Goal: Transaction & Acquisition: Purchase product/service

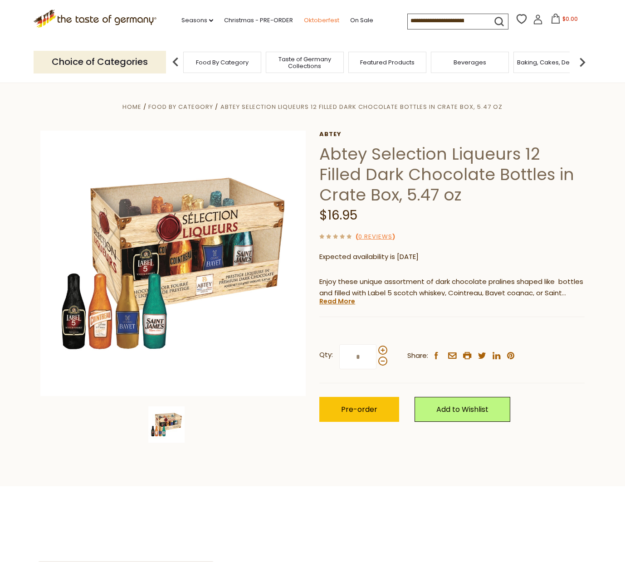
click at [323, 19] on link "Oktoberfest" at bounding box center [321, 20] width 35 height 10
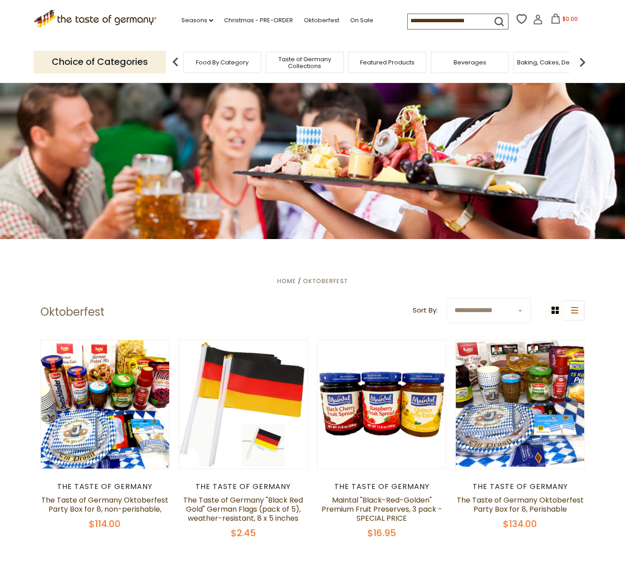
scroll to position [3, 0]
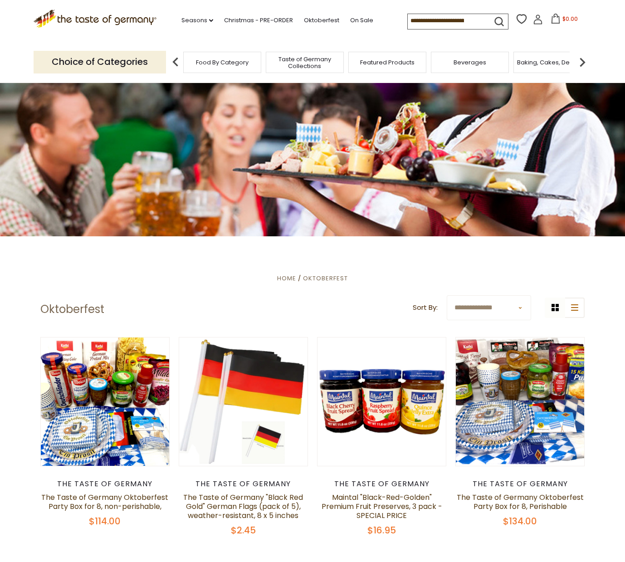
click at [210, 63] on span "Food By Category" at bounding box center [222, 62] width 53 height 7
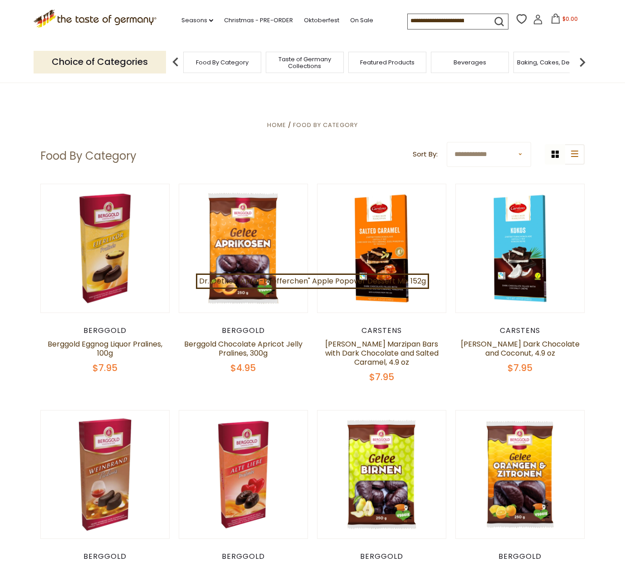
click at [102, 56] on p "Choice of Categories" at bounding box center [100, 62] width 132 height 22
click at [102, 63] on p "Choice of Categories" at bounding box center [100, 62] width 132 height 22
click at [578, 60] on img at bounding box center [582, 62] width 18 height 18
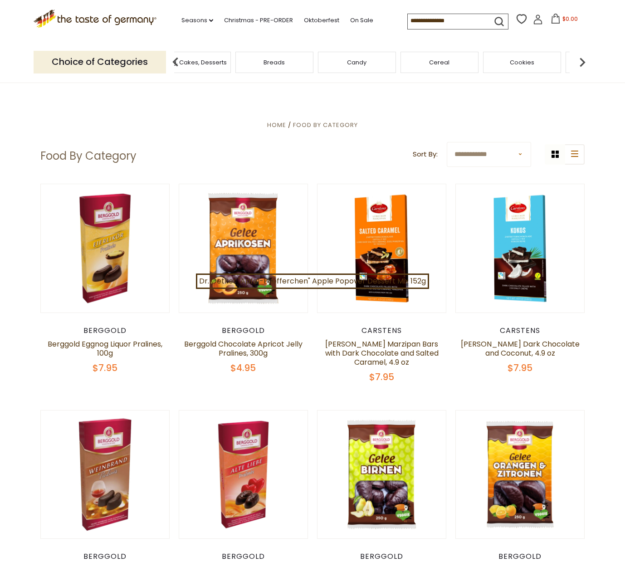
click at [578, 60] on img at bounding box center [582, 62] width 18 height 18
click at [470, 64] on span "Chocolate & Marzipan" at bounding box center [447, 62] width 66 height 7
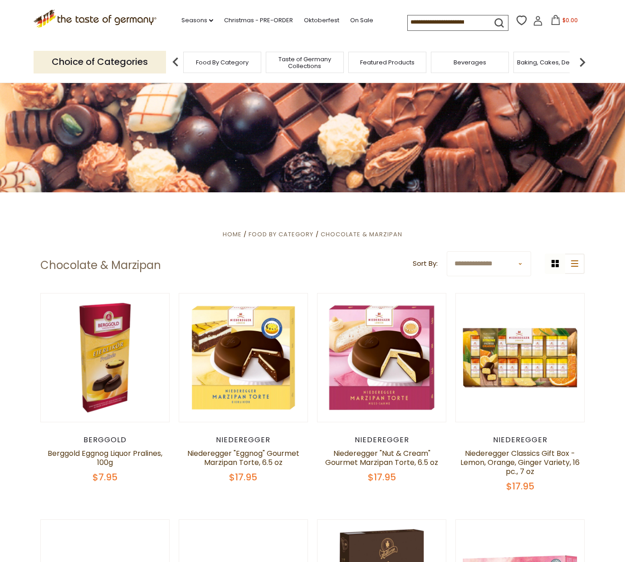
scroll to position [46, 0]
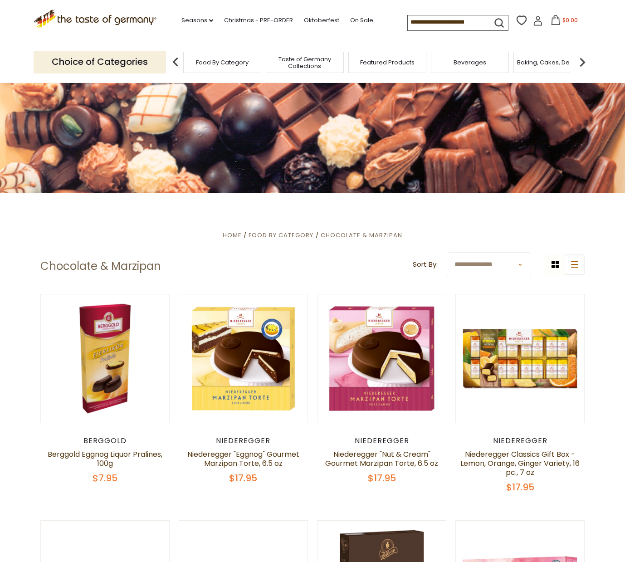
click at [524, 264] on select "**********" at bounding box center [489, 264] width 84 height 25
select select "*********"
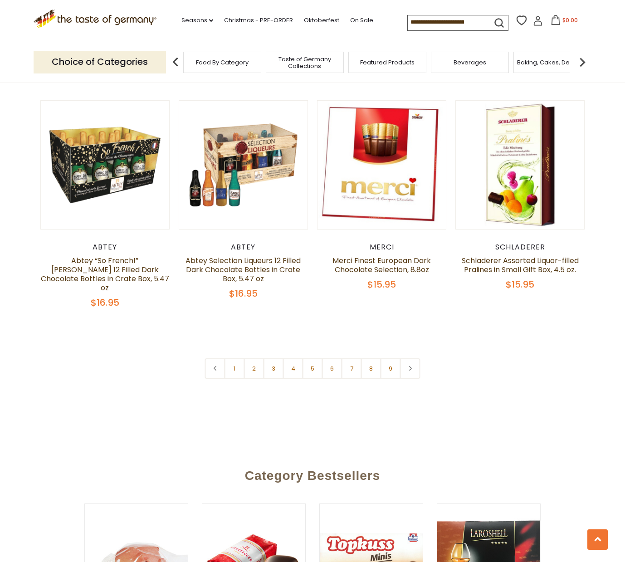
scroll to position [2059, 0]
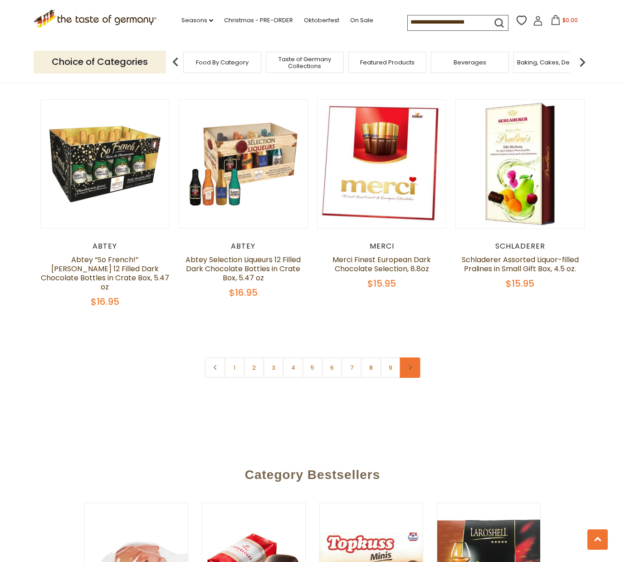
click at [410, 366] on icon at bounding box center [409, 367] width 5 height 5
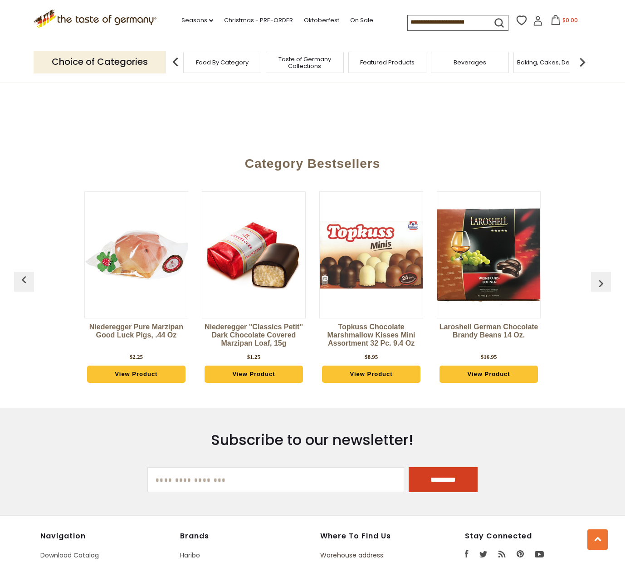
scroll to position [2371, 0]
